Goal: Information Seeking & Learning: Learn about a topic

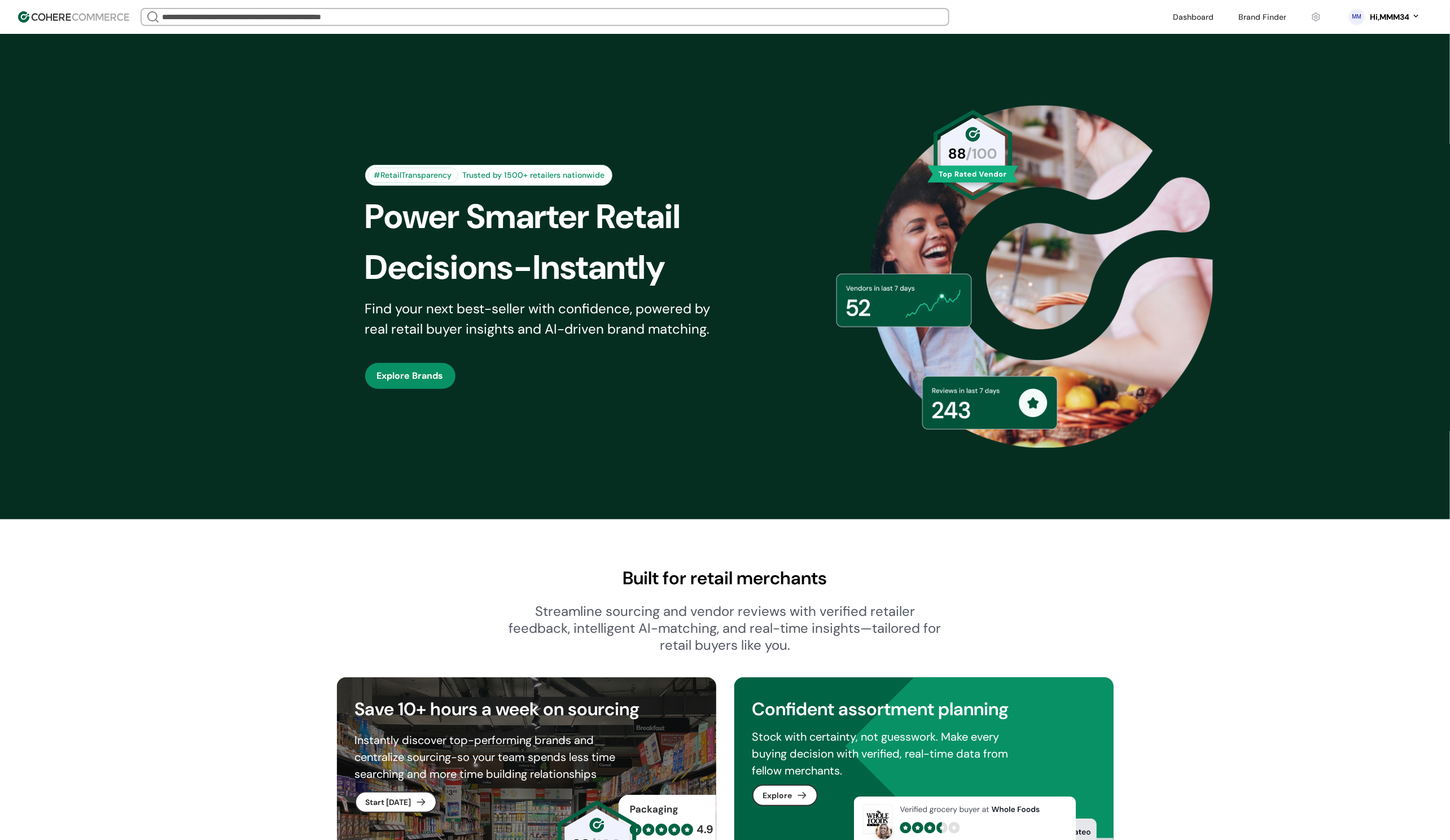
click at [1274, 17] on link at bounding box center [1262, 17] width 61 height 17
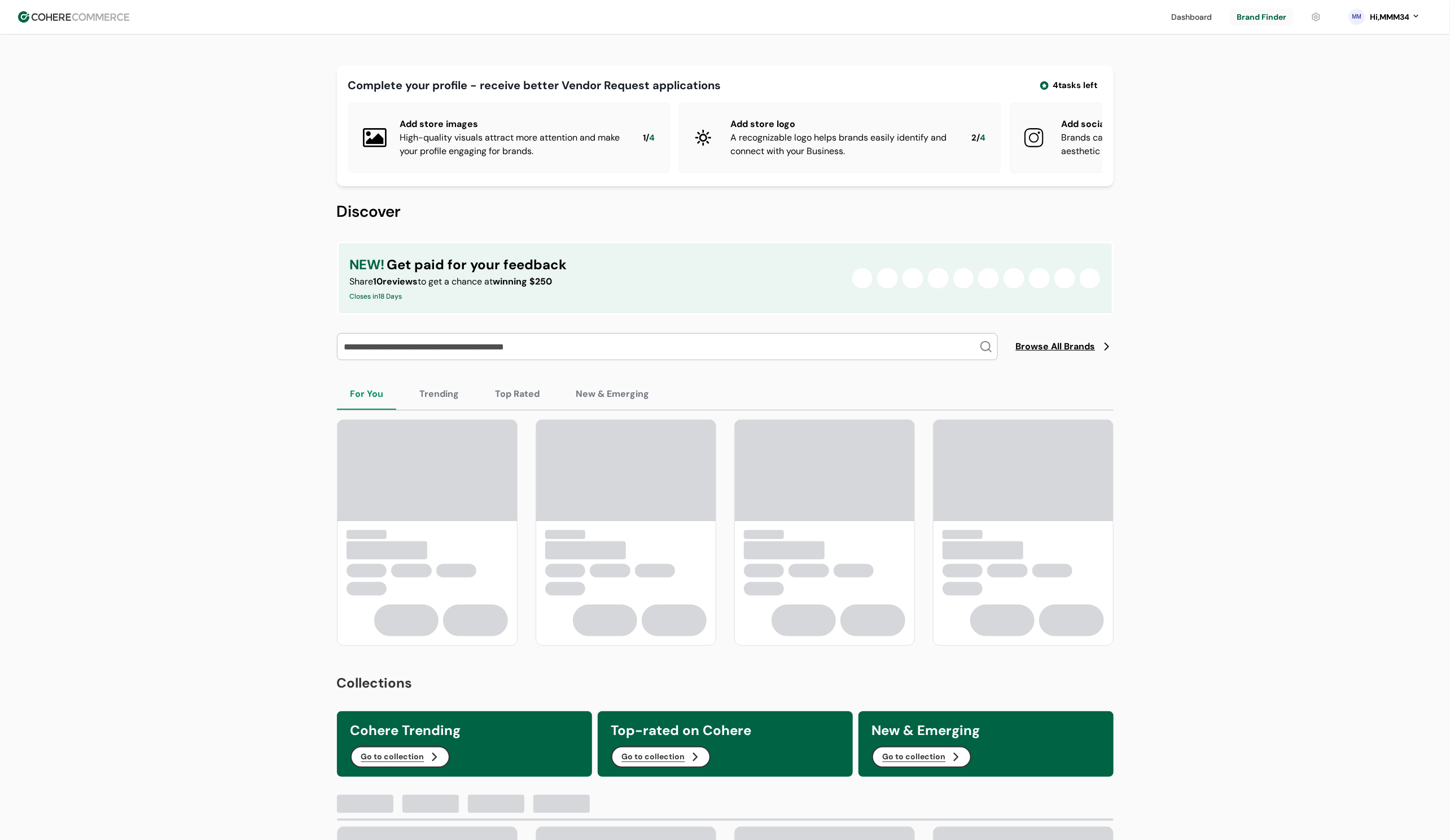
click at [1057, 353] on span "Browse All Brands" at bounding box center [1056, 346] width 80 height 14
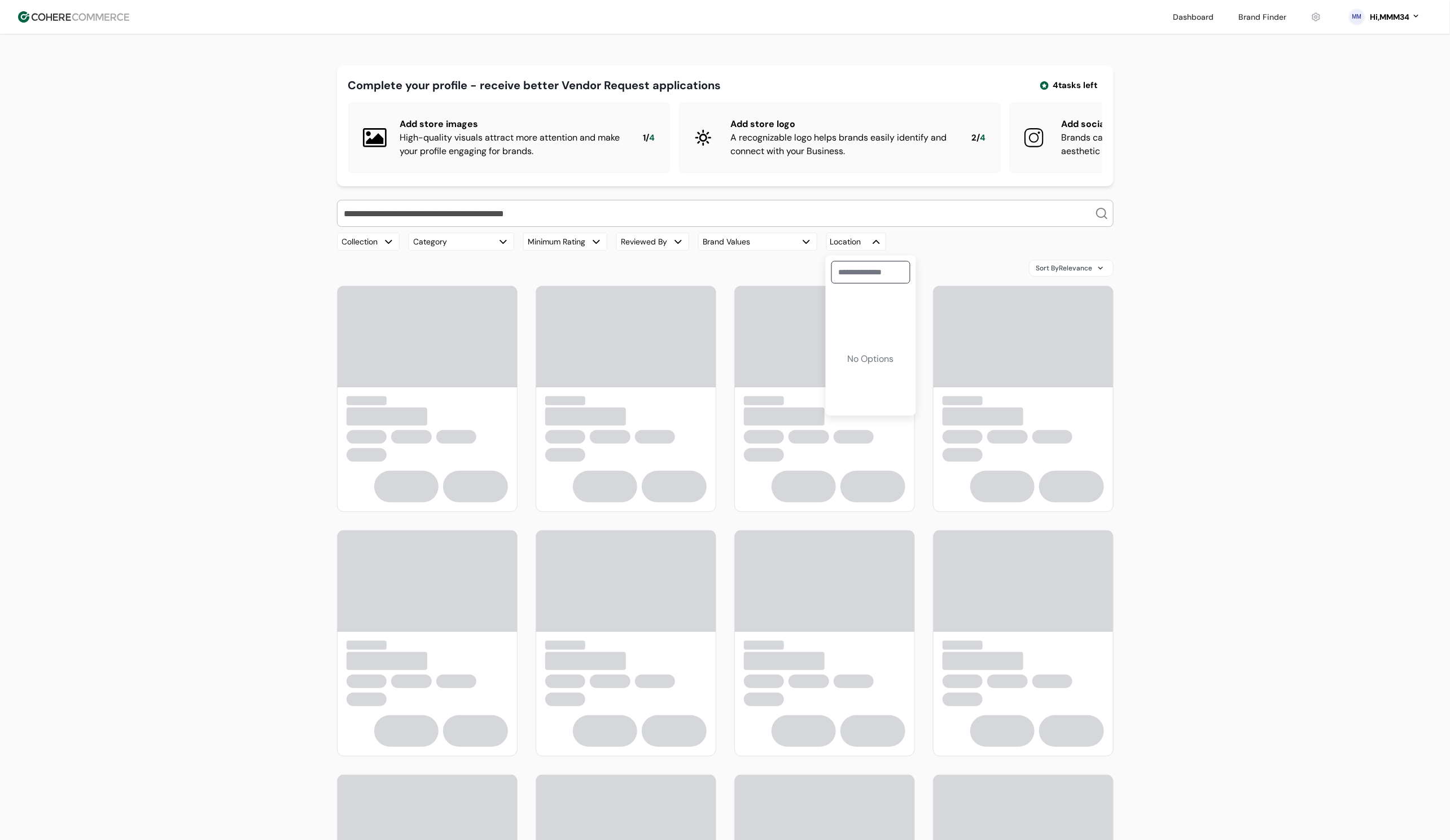
click at [849, 251] on div "Location" at bounding box center [856, 241] width 60 height 18
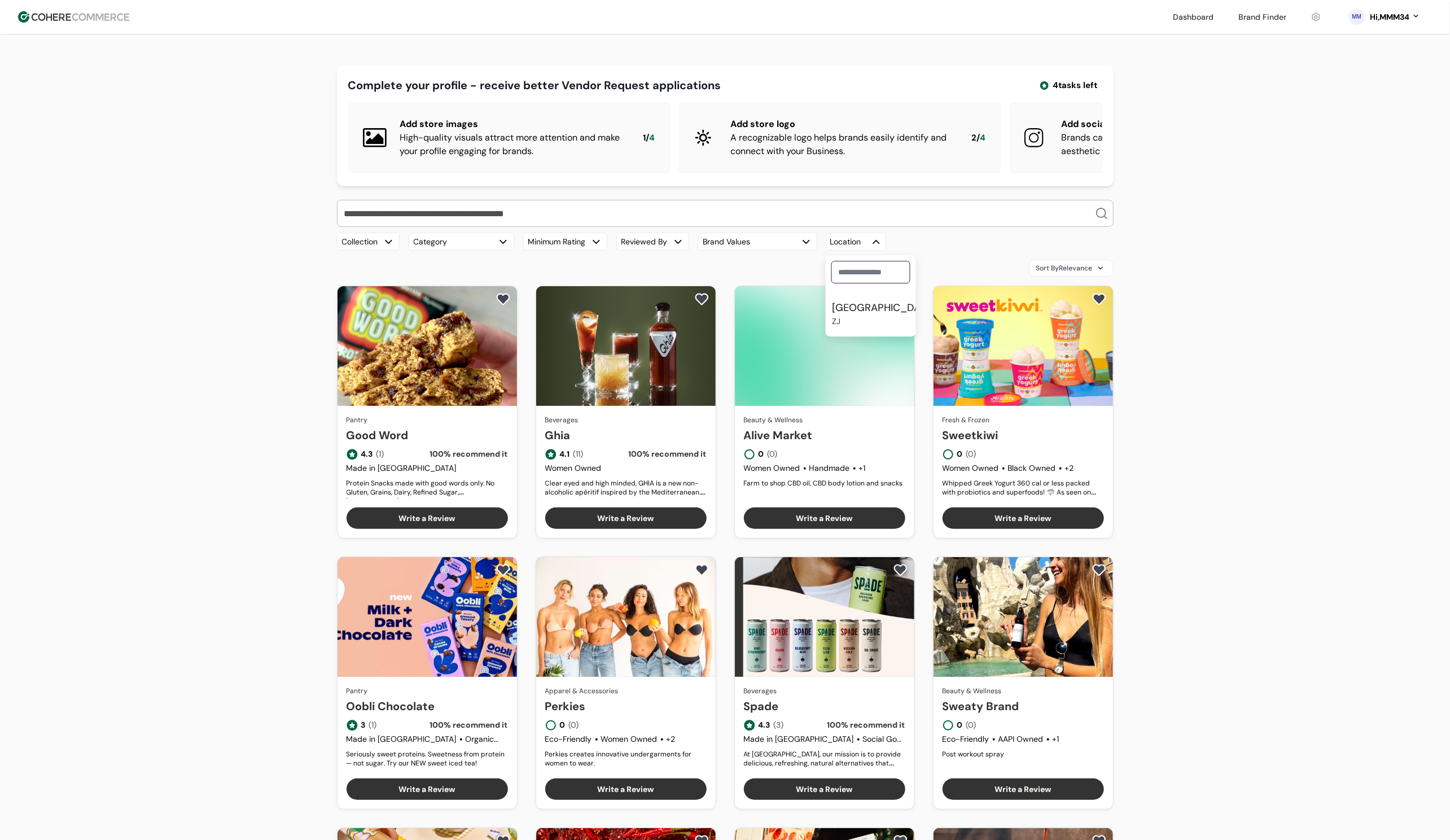
click at [868, 315] on div "[GEOGRAPHIC_DATA]" at bounding box center [884, 307] width 104 height 15
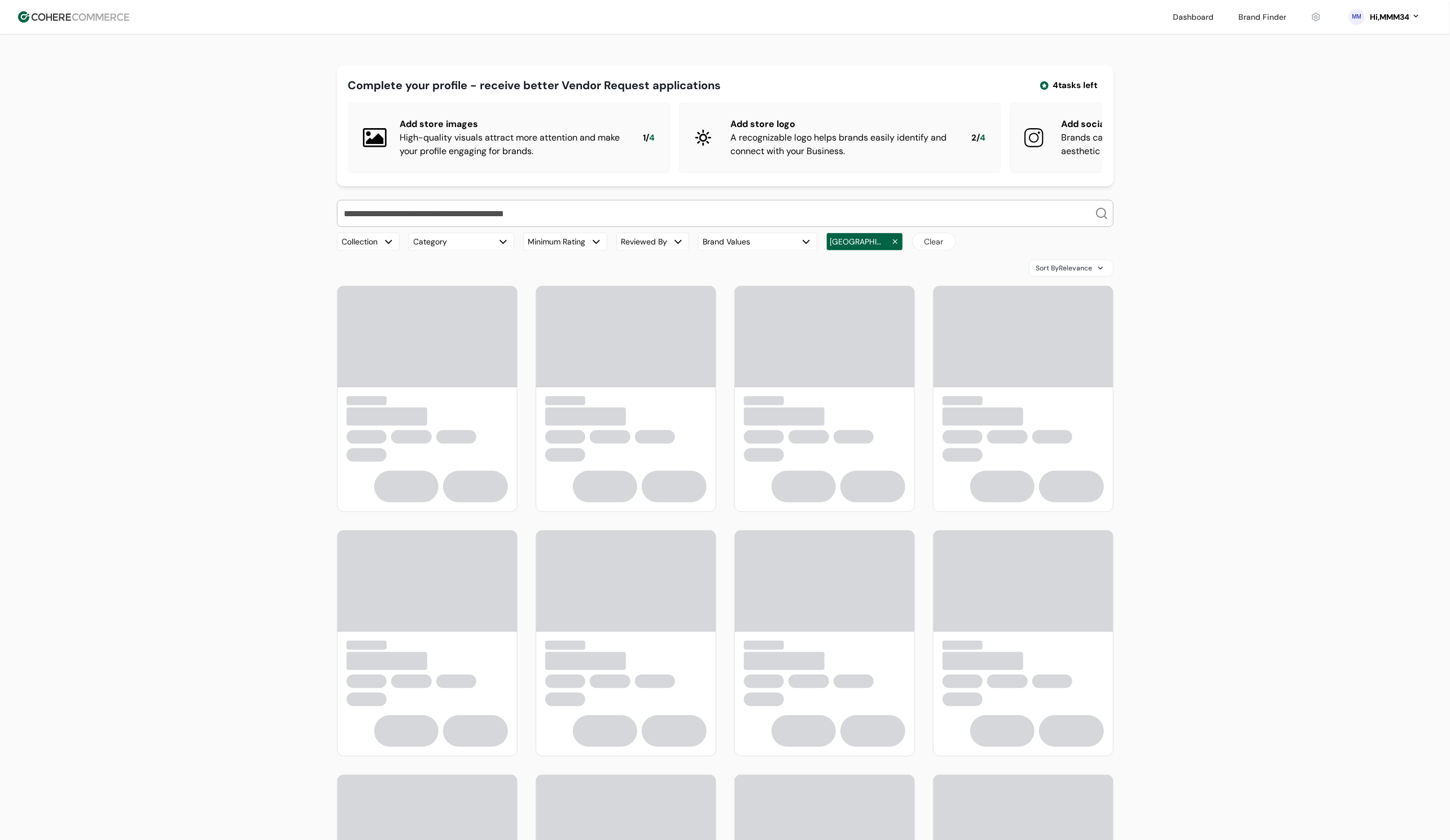
click at [892, 245] on div "button" at bounding box center [896, 242] width 8 height 8
click at [930, 251] on div "Collection Category Minimum Rating Reviewed By Brand Values Location [GEOGRAPHI…" at bounding box center [725, 241] width 777 height 18
click at [849, 251] on div "Location" at bounding box center [856, 241] width 60 height 18
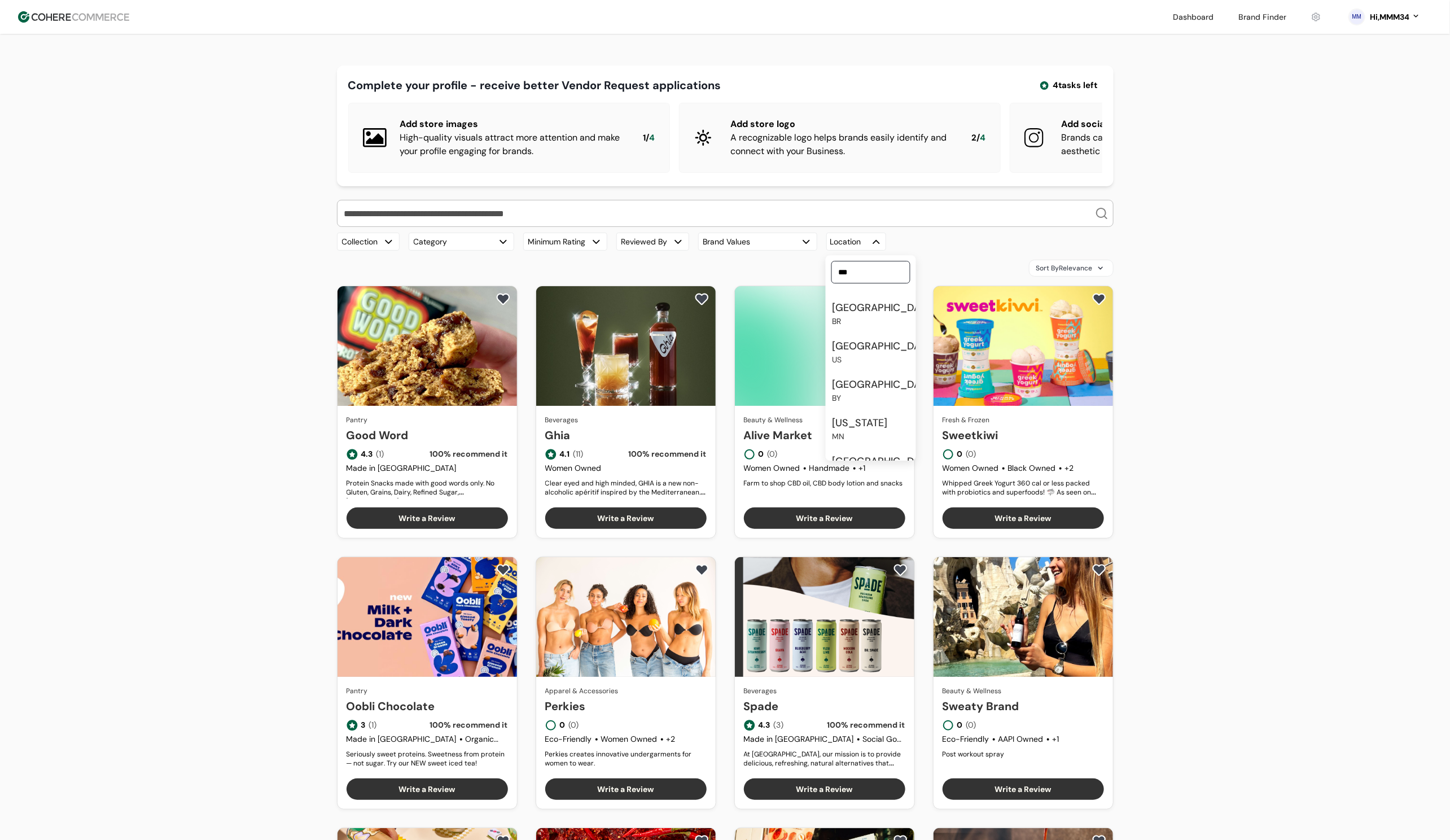
type input "***"
click at [872, 354] on div "[GEOGRAPHIC_DATA]" at bounding box center [884, 346] width 104 height 15
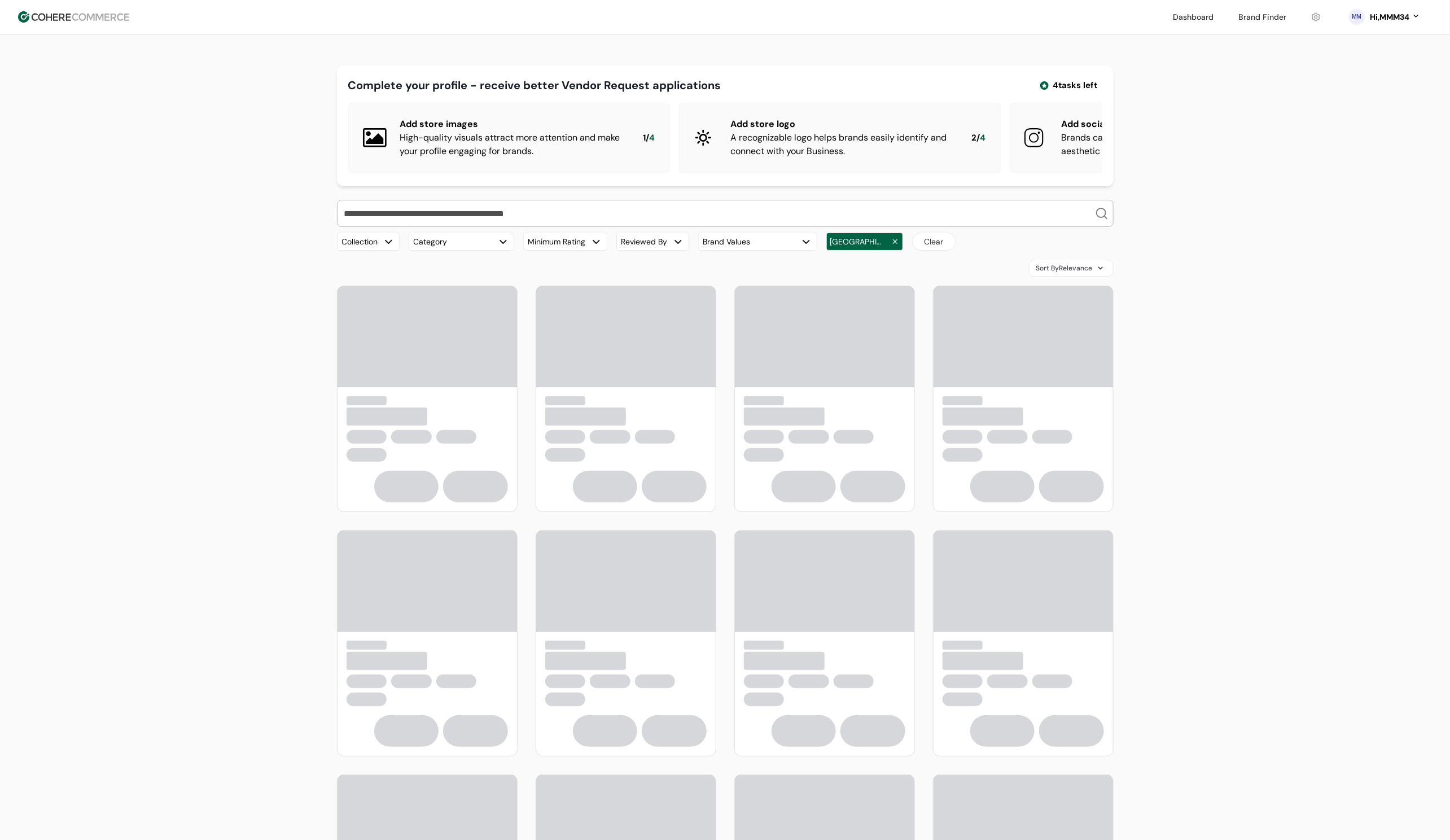
click at [869, 242] on div "Our Top Brands Hero Bread Fishwife Hiyo Green Juju [PERSON_NAME] Carbonaut Plan…" at bounding box center [725, 225] width 777 height 51
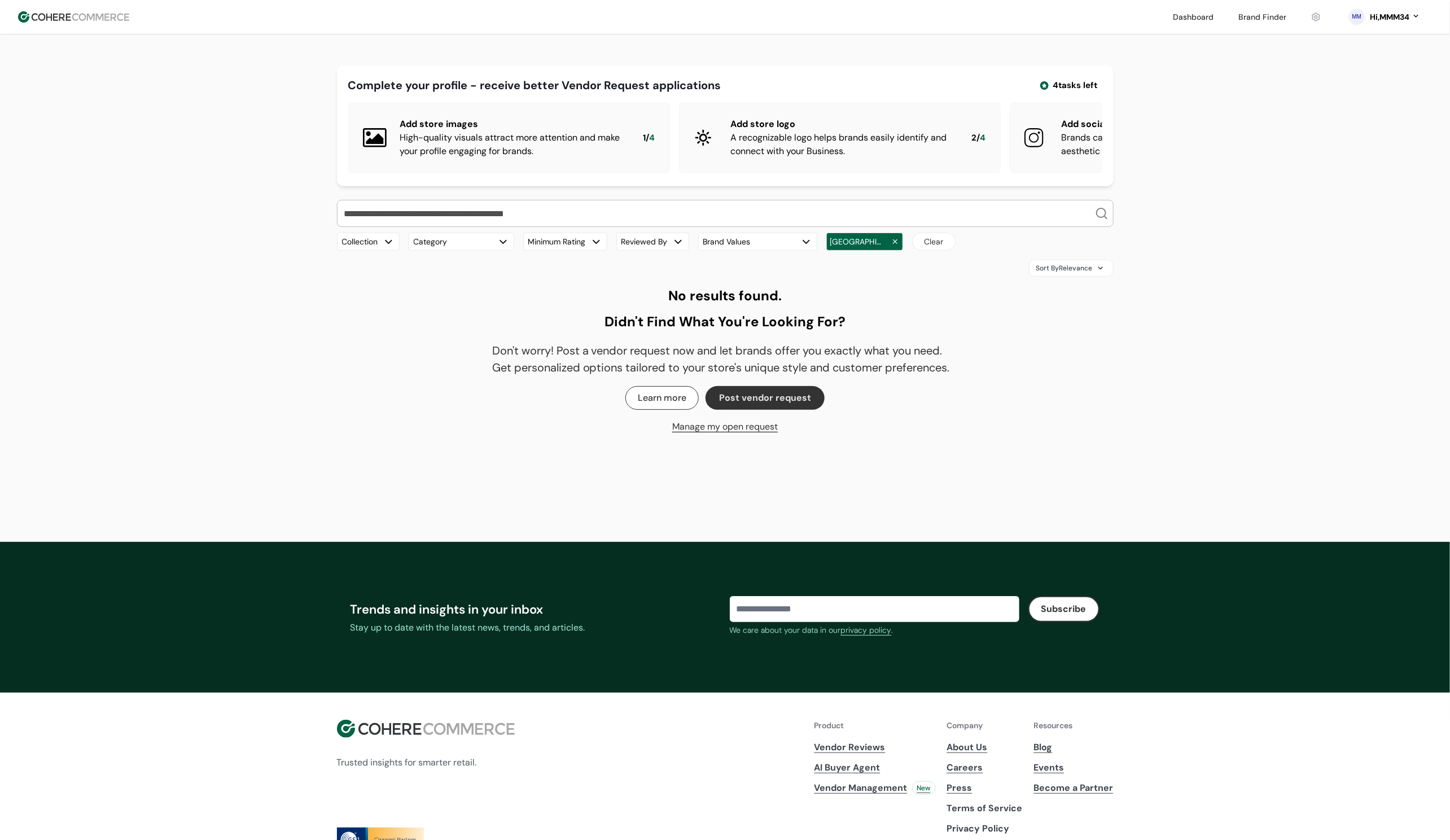
click at [867, 249] on div "[GEOGRAPHIC_DATA]" at bounding box center [865, 241] width 77 height 18
click at [861, 392] on div "[GEOGRAPHIC_DATA]" at bounding box center [884, 384] width 104 height 15
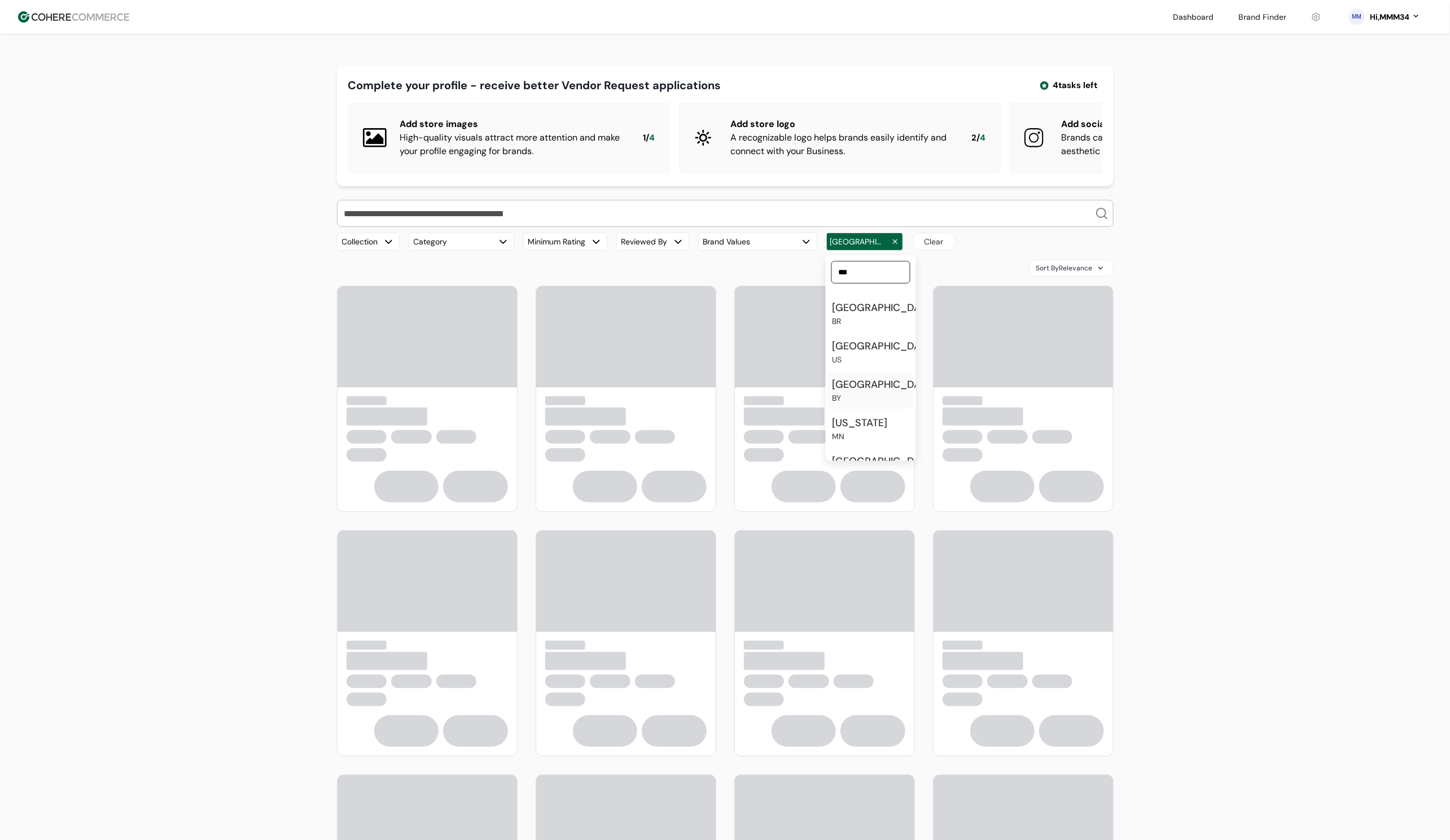
click at [850, 251] on div "[GEOGRAPHIC_DATA]" at bounding box center [865, 241] width 77 height 18
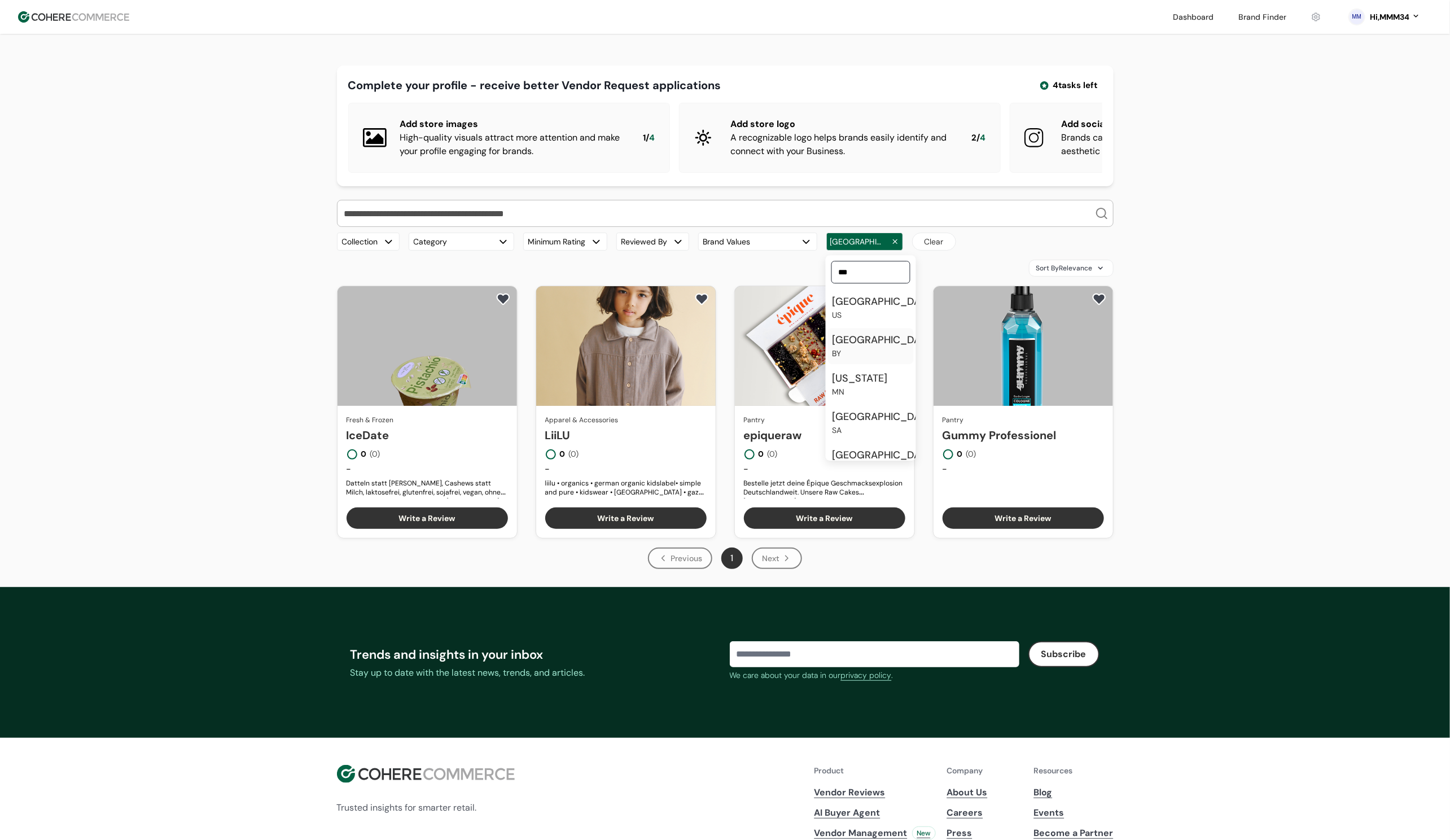
scroll to position [102, 0]
click at [865, 406] on div "[GEOGRAPHIC_DATA]" at bounding box center [884, 398] width 104 height 15
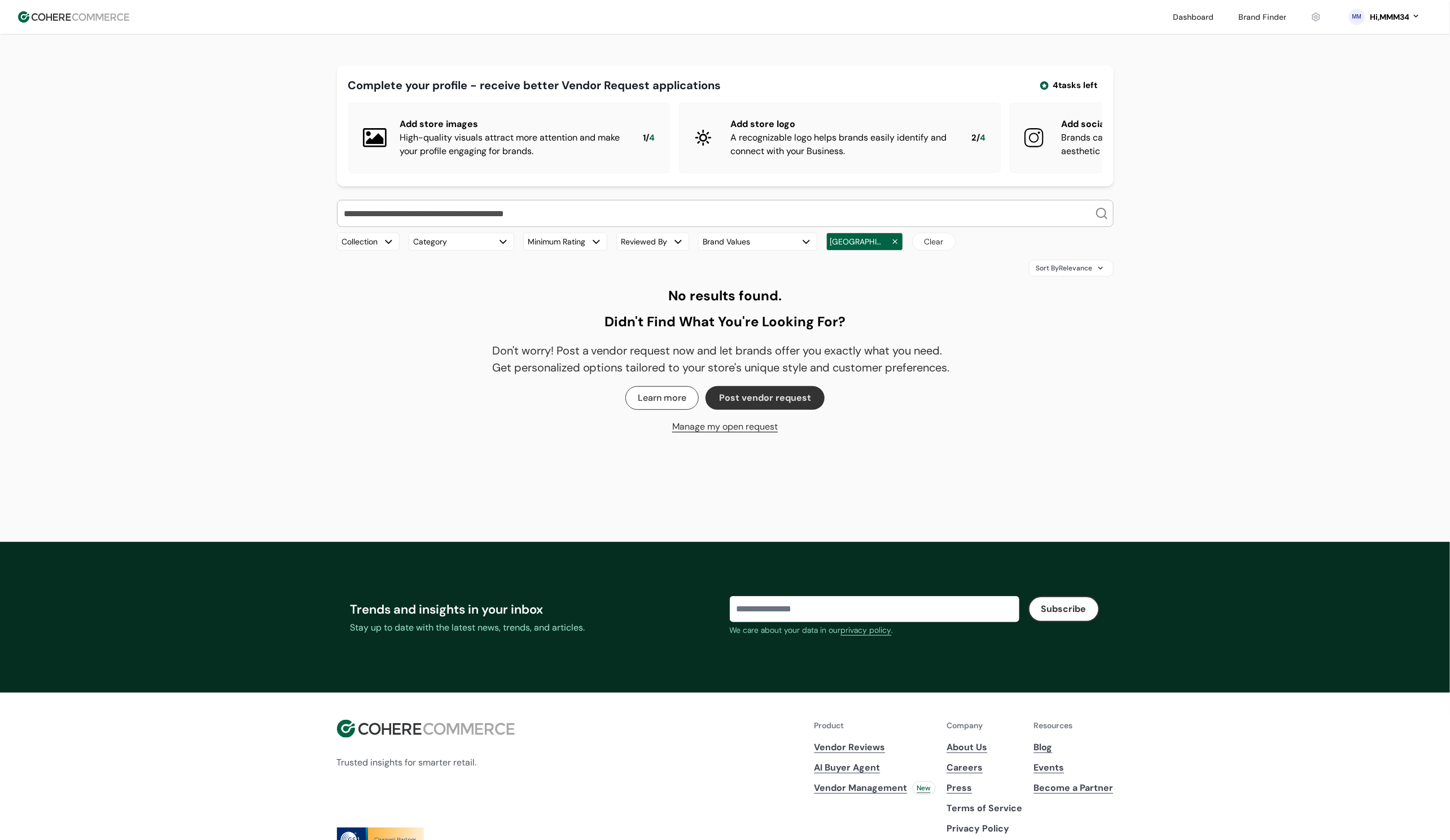
click at [903, 276] on div "Sort By Relevance" at bounding box center [725, 268] width 777 height 17
click at [779, 251] on button "Brand Values" at bounding box center [758, 241] width 119 height 18
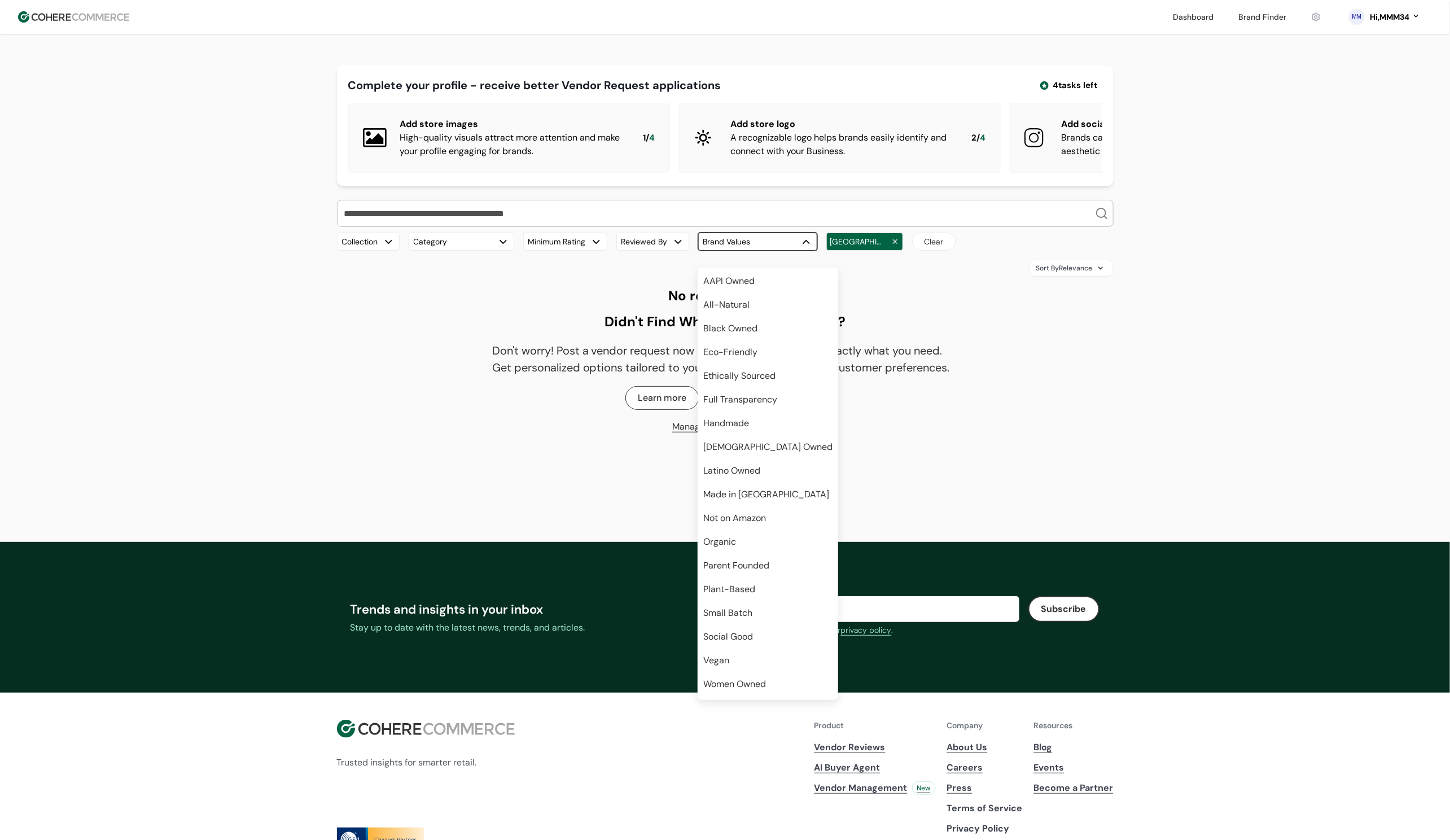
click at [932, 298] on div "No results found. Didn't Find What You're Looking For? Don't worry! Post a vend…" at bounding box center [725, 362] width 466 height 152
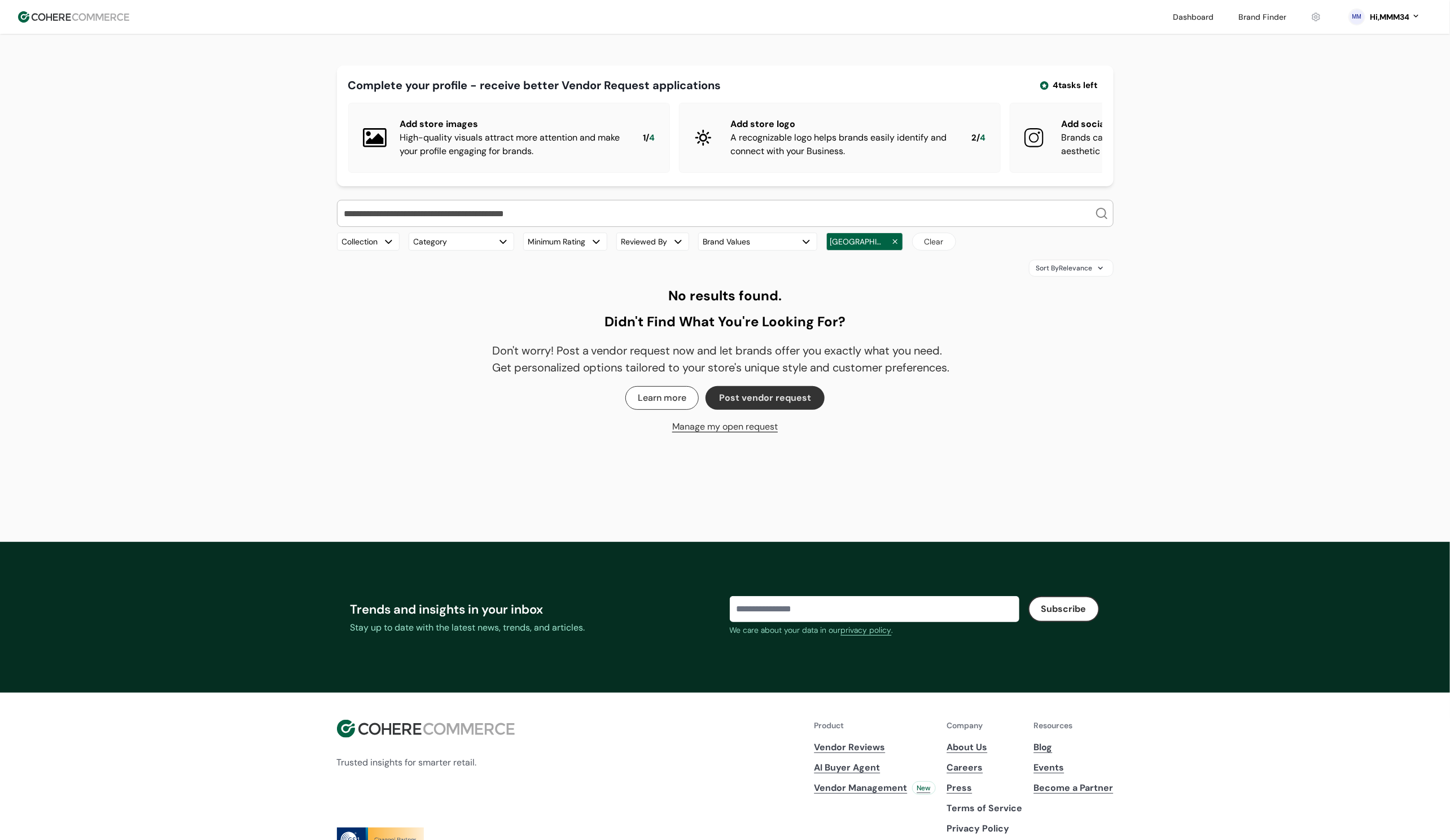
click at [922, 251] on button "Clear" at bounding box center [934, 241] width 44 height 18
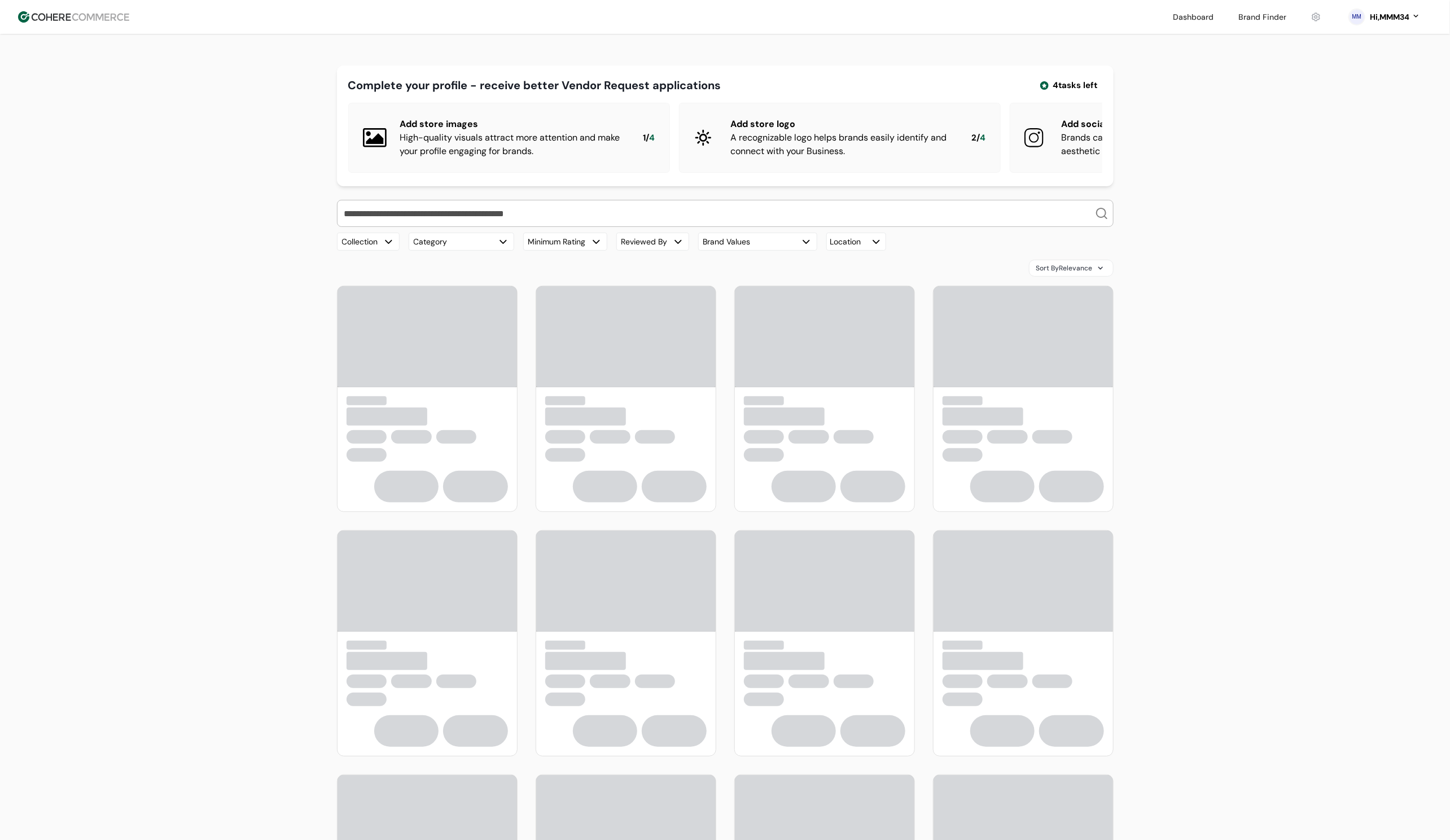
click at [923, 276] on div "Sort By Relevance" at bounding box center [725, 268] width 777 height 17
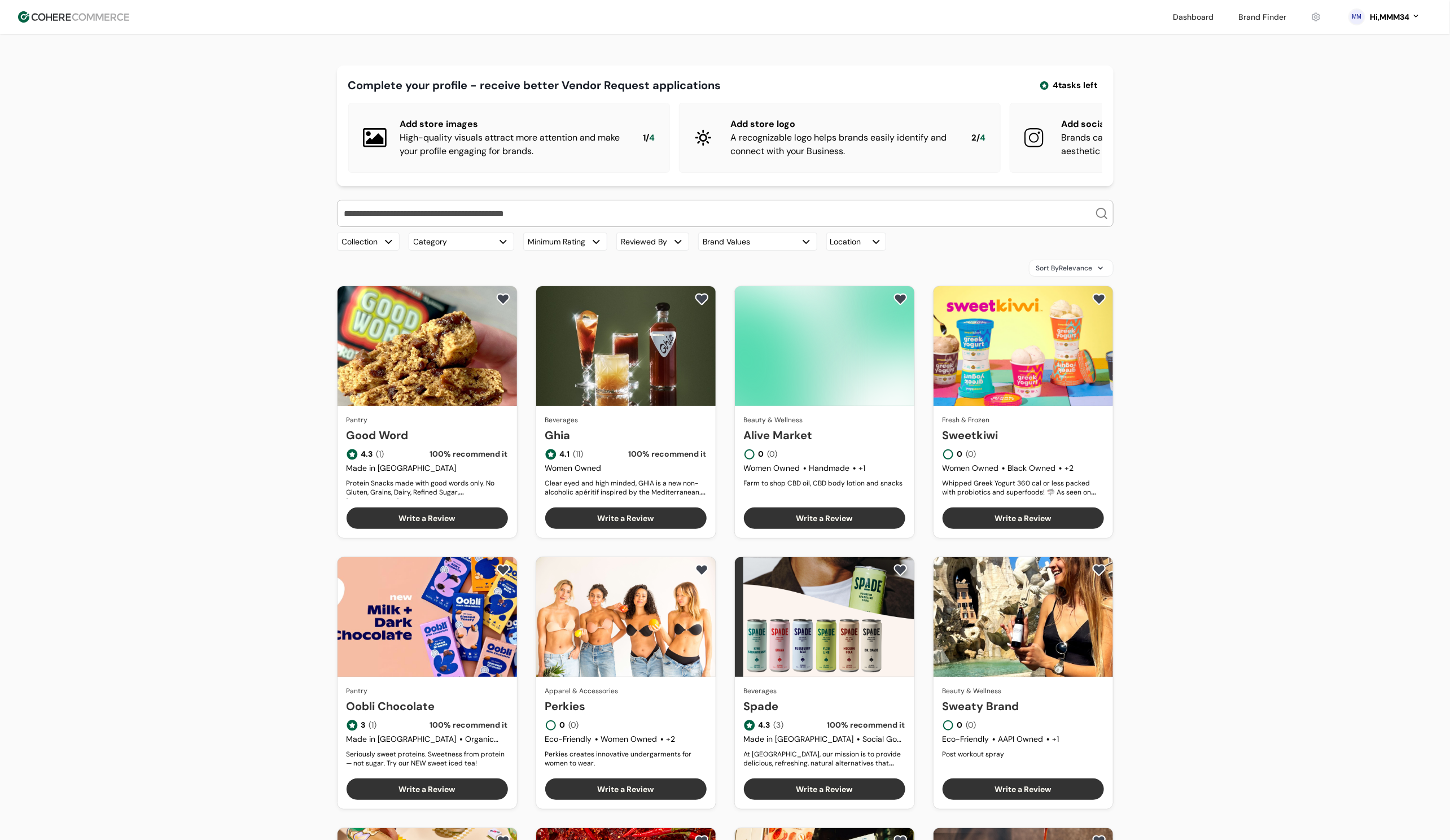
scroll to position [59, 0]
click at [843, 251] on div "Location" at bounding box center [856, 241] width 60 height 18
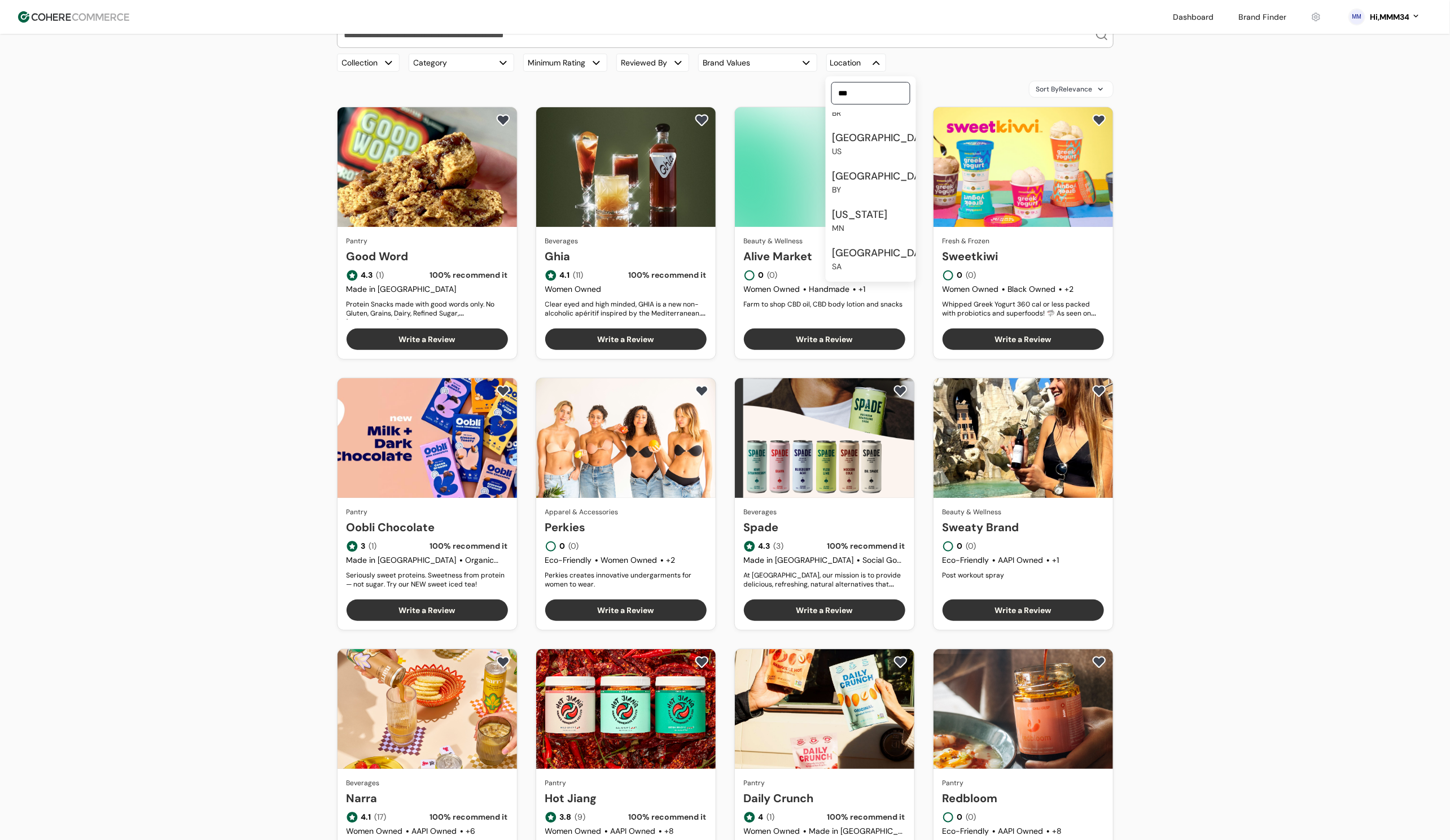
scroll to position [0, 0]
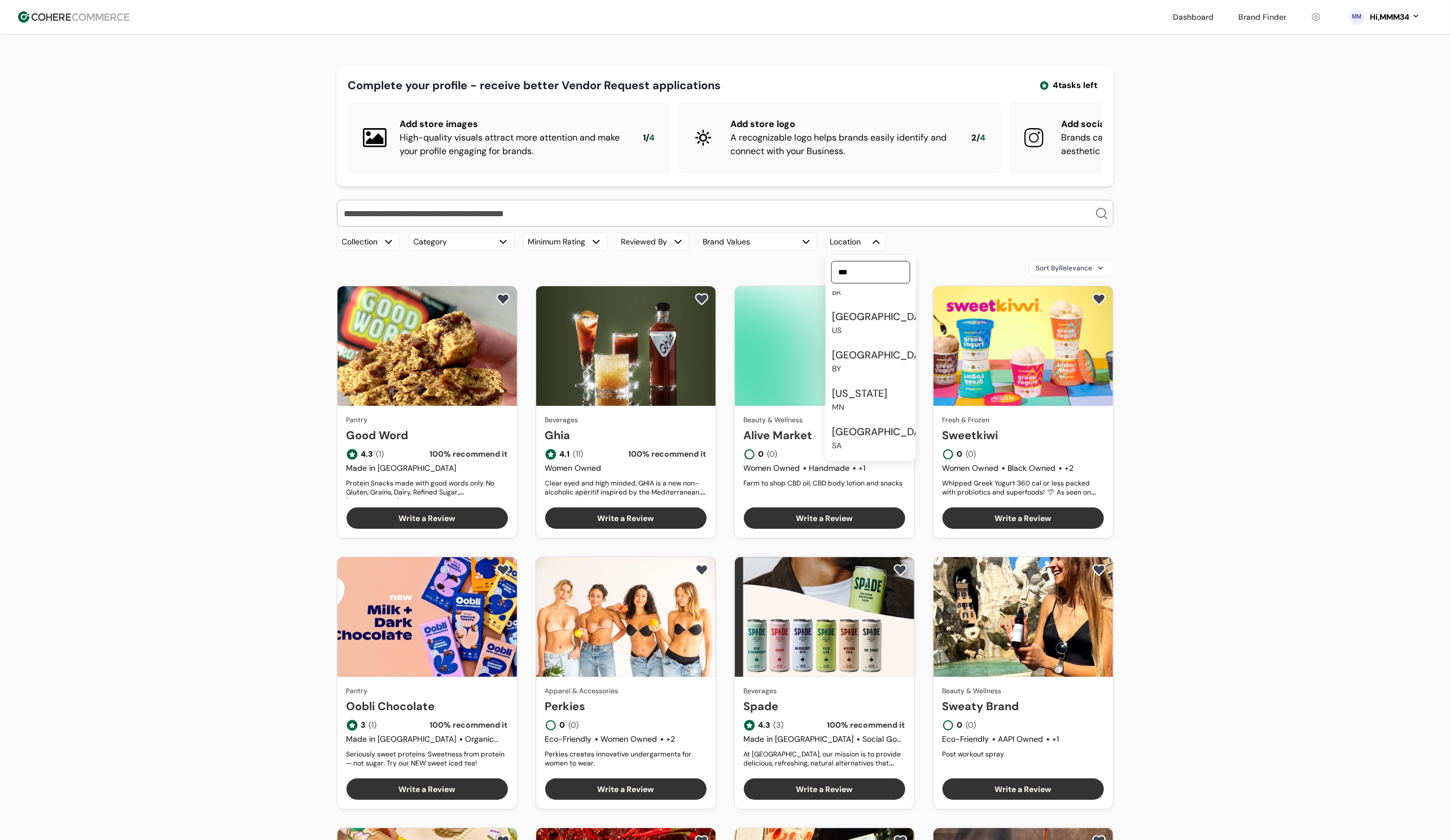
click at [871, 317] on div "[GEOGRAPHIC_DATA]" at bounding box center [884, 317] width 104 height 15
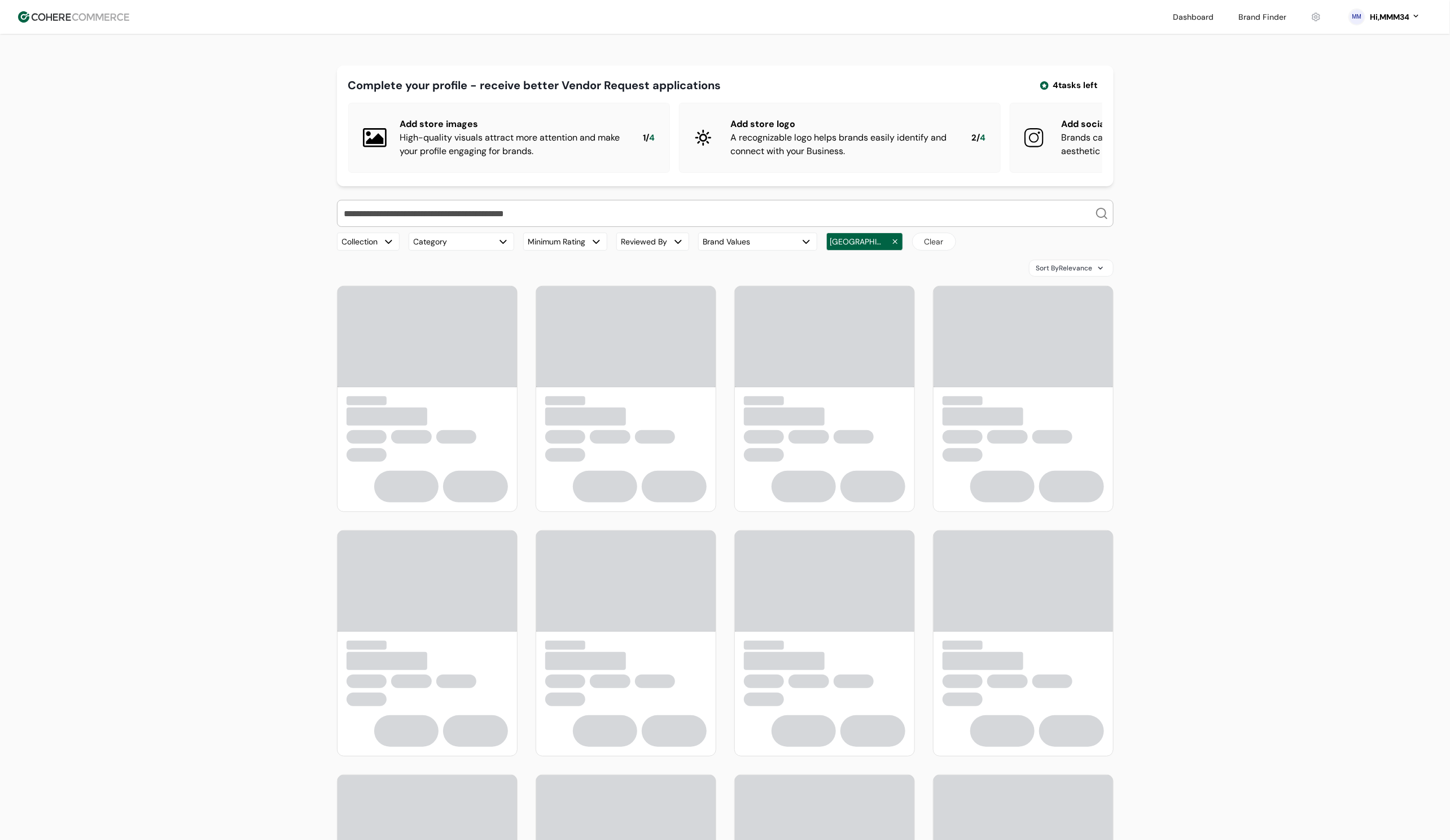
click at [892, 245] on div "button" at bounding box center [896, 242] width 8 height 8
click at [871, 343] on div "[GEOGRAPHIC_DATA] BY" at bounding box center [871, 361] width 86 height 36
click at [806, 247] on div "button" at bounding box center [807, 242] width 12 height 12
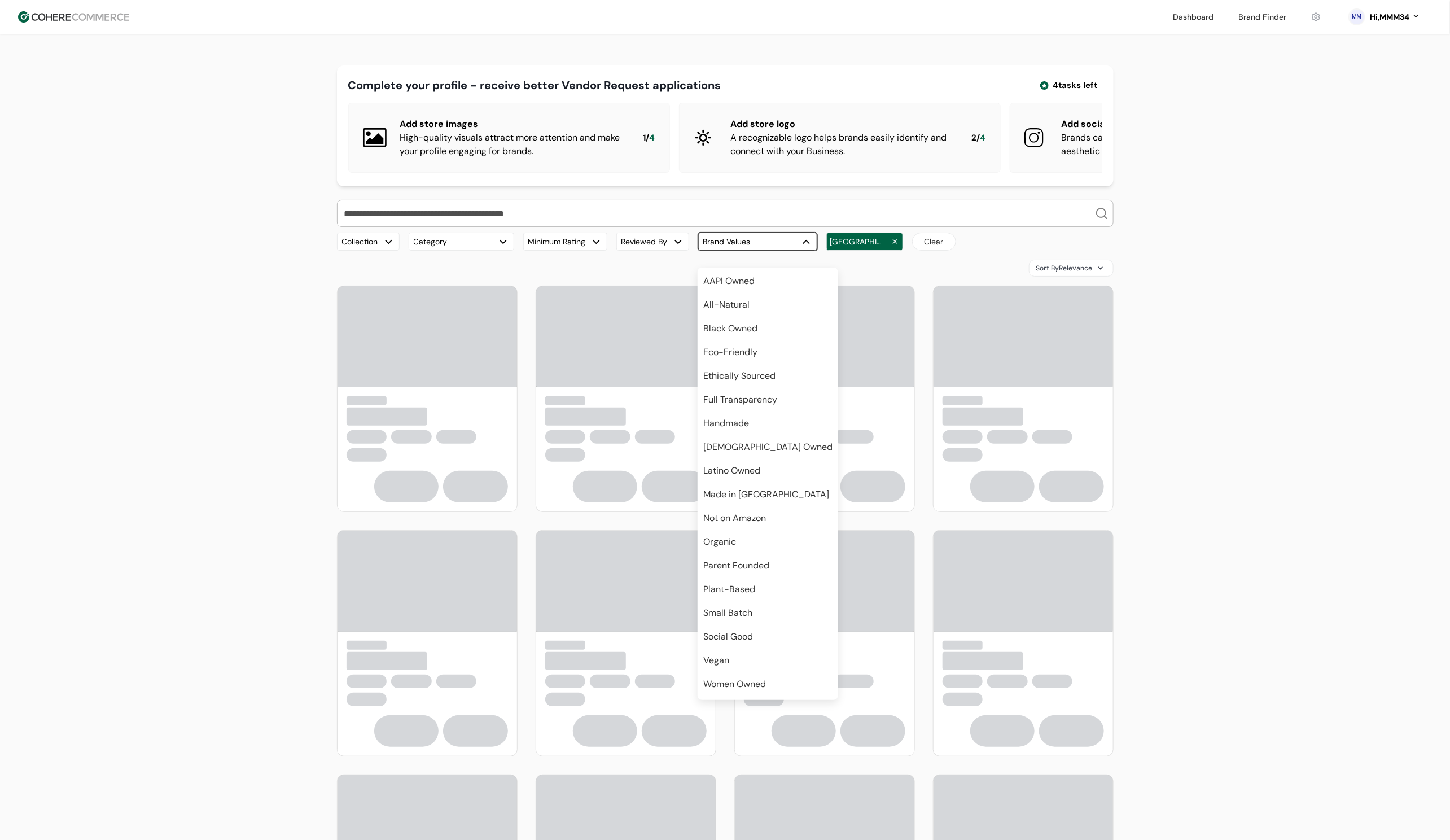
click at [750, 285] on span "AAPI Owned" at bounding box center [729, 281] width 51 height 14
drag, startPoint x: 746, startPoint y: 311, endPoint x: 739, endPoint y: 384, distance: 73.3
click at [746, 312] on div "All-Natural" at bounding box center [768, 304] width 139 height 18
click at [738, 394] on span "Full Transparency" at bounding box center [741, 399] width 74 height 14
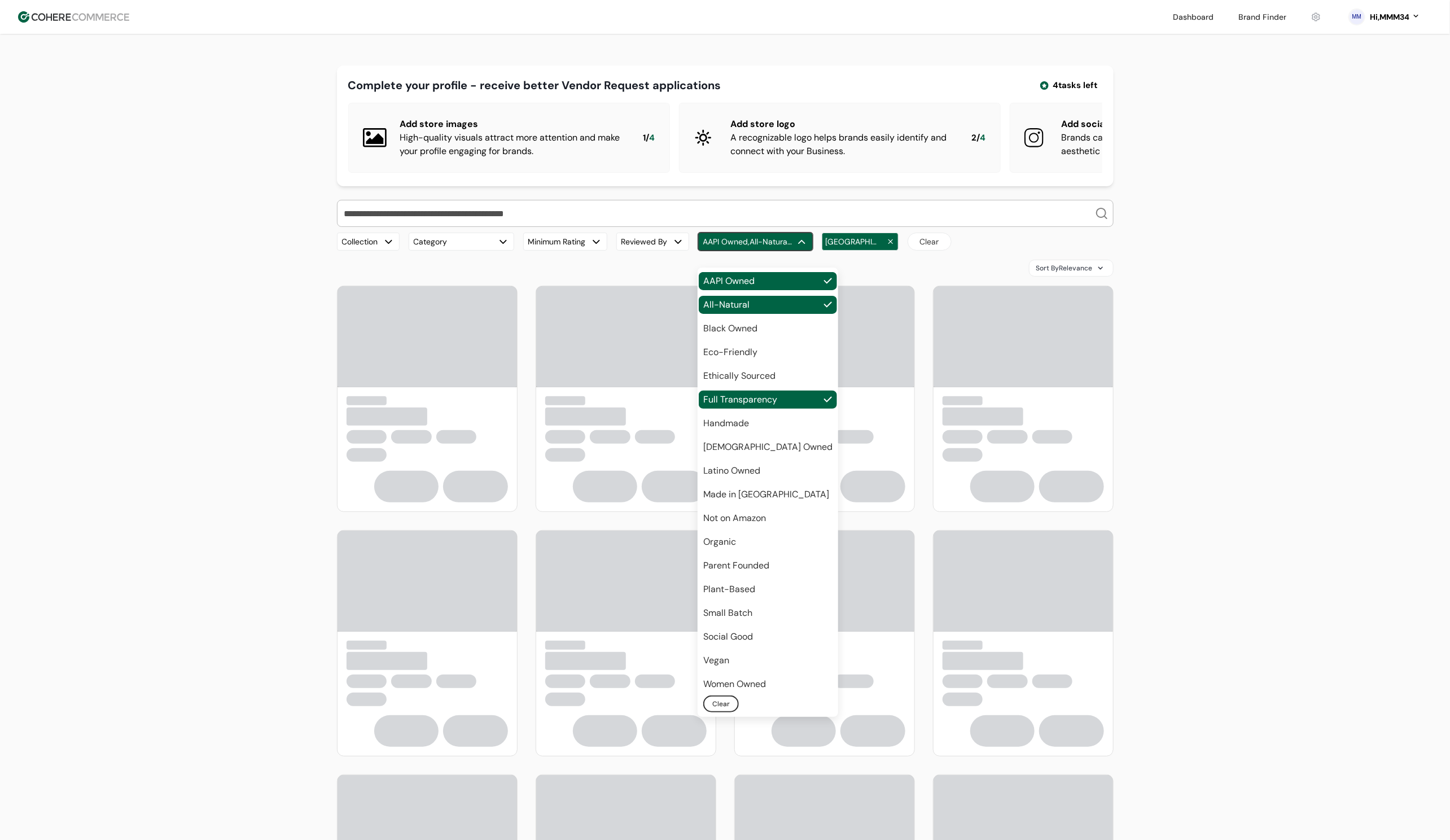
click at [822, 276] on div "Sort By Relevance" at bounding box center [725, 268] width 777 height 17
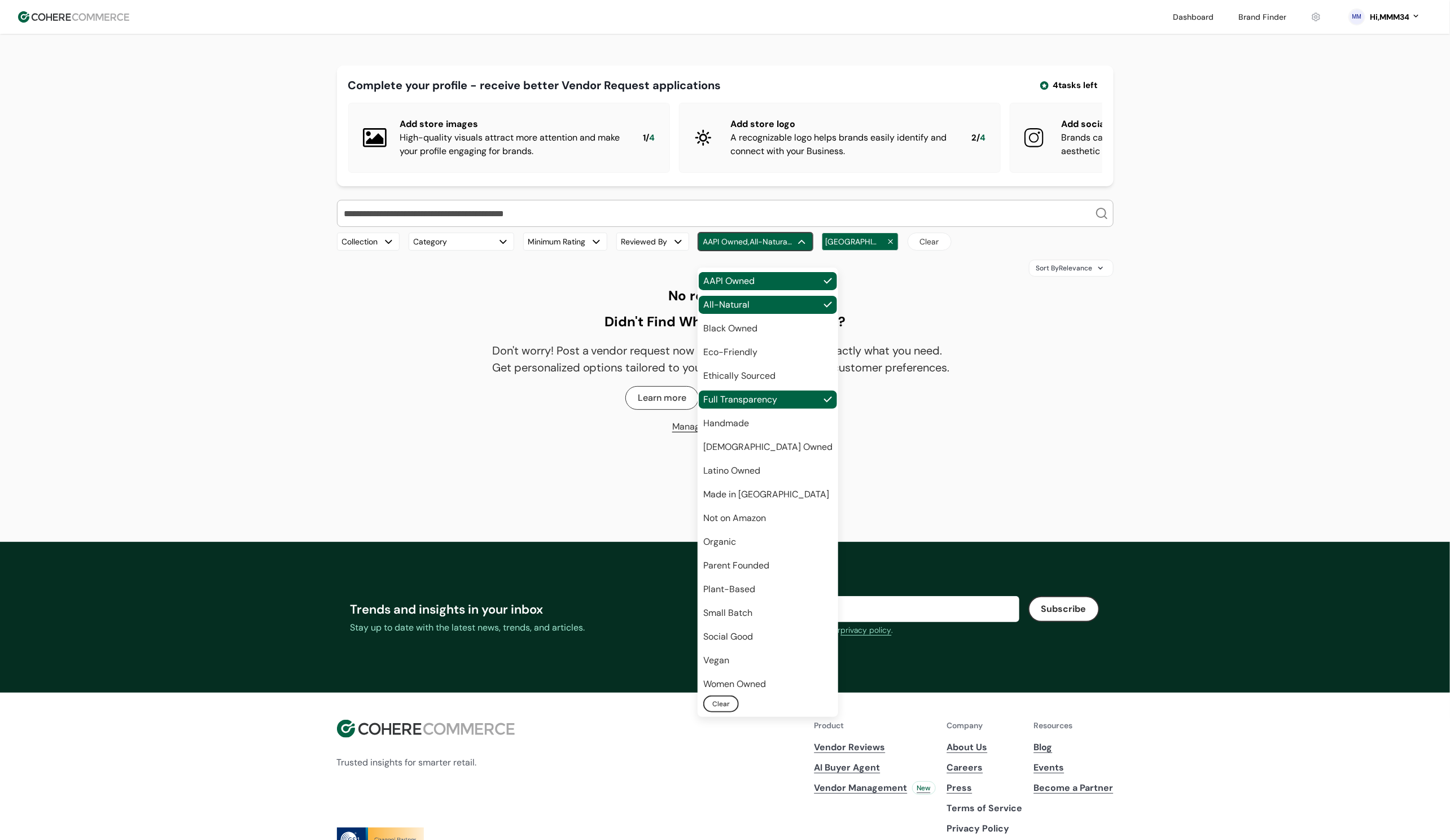
click at [803, 247] on div "button" at bounding box center [802, 242] width 12 height 12
click at [1234, 267] on div "Complete your profile - receive better Vendor Request applications 4 tasks left…" at bounding box center [725, 245] width 1450 height 422
